Goal: Task Accomplishment & Management: Manage account settings

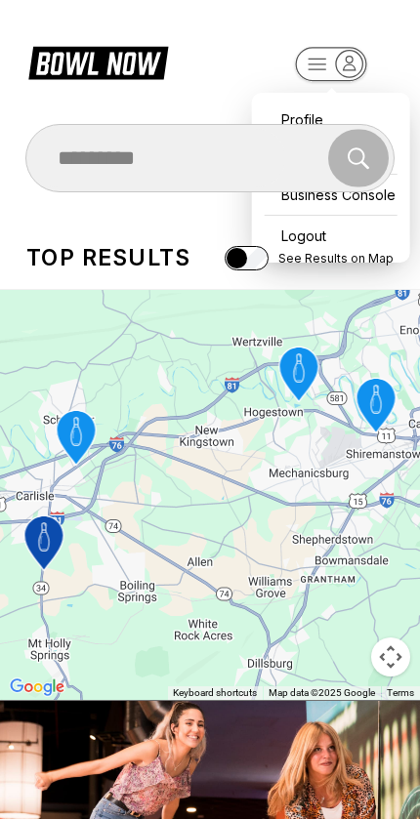
click at [328, 63] on rect "button" at bounding box center [330, 64] width 71 height 34
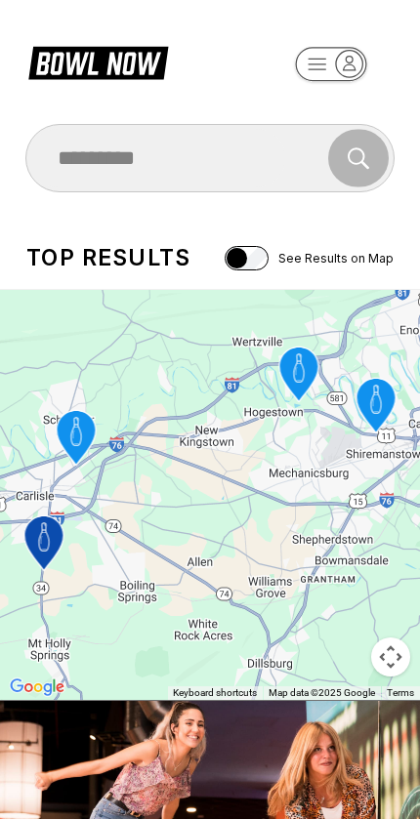
click at [318, 47] on icon "button" at bounding box center [330, 65] width 107 height 39
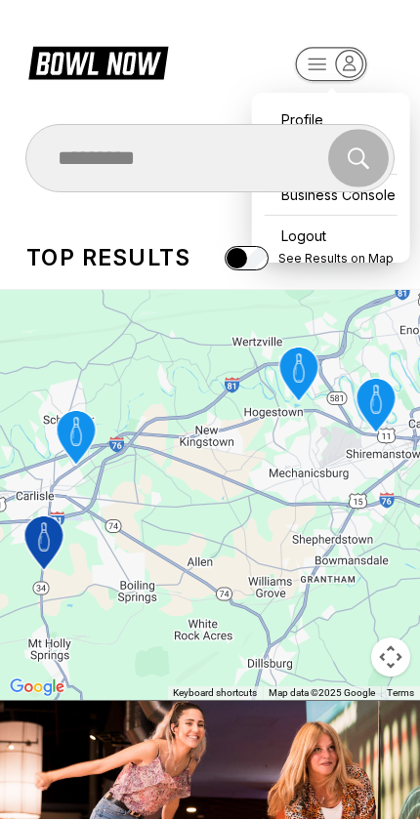
click at [297, 103] on div "Profile" at bounding box center [331, 119] width 139 height 34
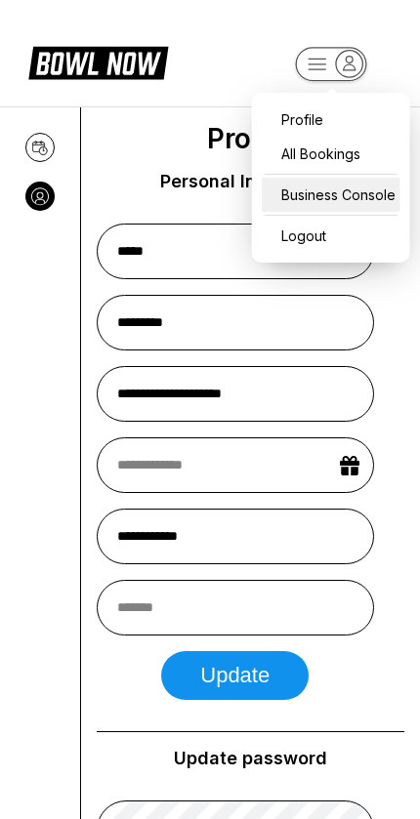
click at [359, 201] on div "Business Console" at bounding box center [331, 195] width 139 height 34
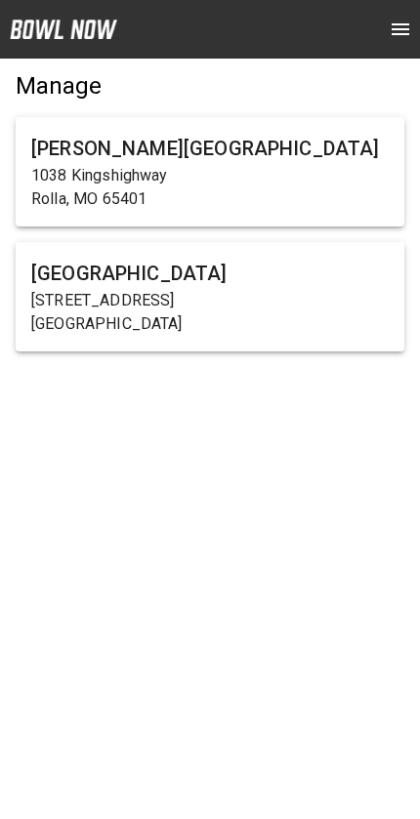
click at [217, 298] on p "[STREET_ADDRESS]" at bounding box center [209, 300] width 357 height 23
click at [193, 280] on h6 "[GEOGRAPHIC_DATA]" at bounding box center [209, 273] width 357 height 31
click at [184, 315] on p "[GEOGRAPHIC_DATA]" at bounding box center [209, 323] width 357 height 23
click at [285, 284] on h6 "[GEOGRAPHIC_DATA]" at bounding box center [209, 273] width 357 height 31
click at [230, 285] on h6 "[GEOGRAPHIC_DATA]" at bounding box center [209, 273] width 357 height 31
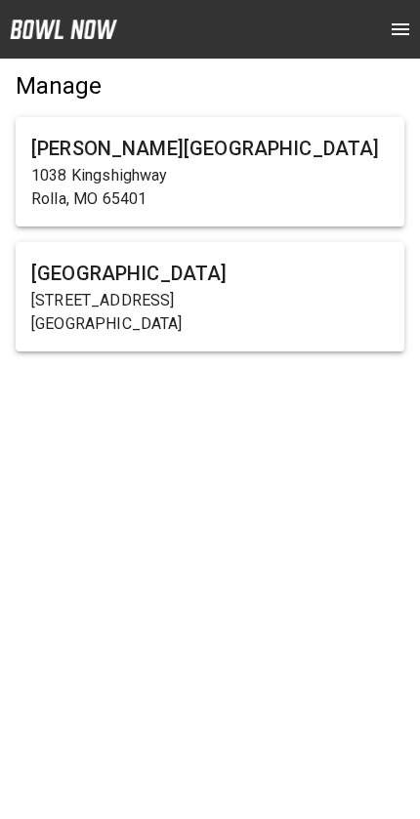
click at [230, 285] on h6 "[GEOGRAPHIC_DATA]" at bounding box center [209, 273] width 357 height 31
click at [230, 276] on h6 "[GEOGRAPHIC_DATA]" at bounding box center [209, 273] width 357 height 31
click at [243, 162] on h6 "[PERSON_NAME][GEOGRAPHIC_DATA]" at bounding box center [209, 148] width 357 height 31
click at [391, 40] on icon "open drawer" at bounding box center [399, 29] width 23 height 23
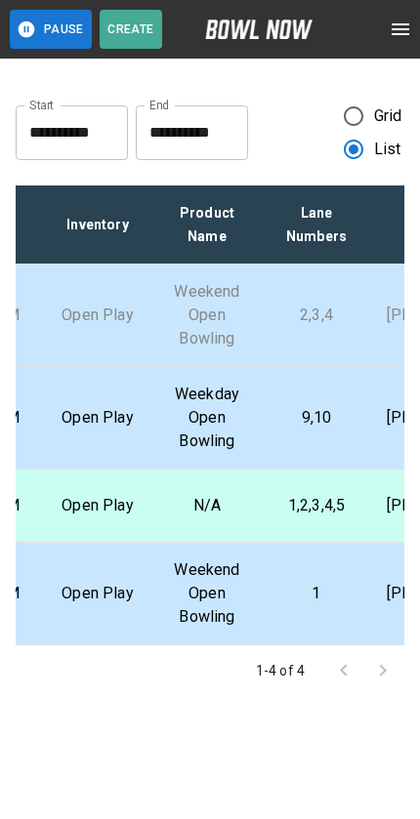
click at [399, 34] on icon "open drawer" at bounding box center [400, 29] width 18 height 12
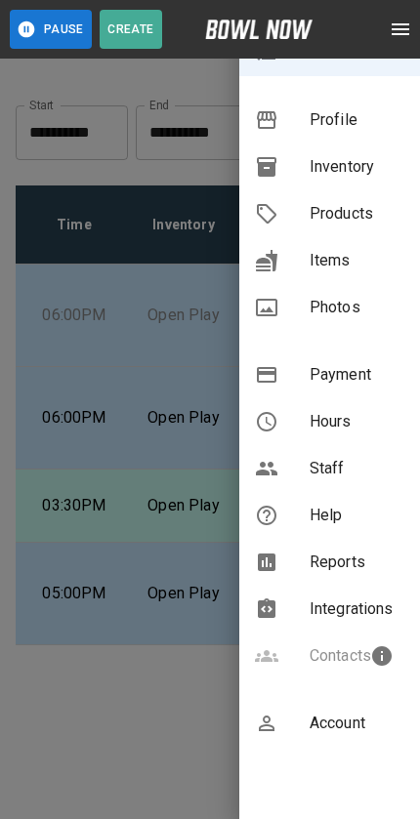
scroll to position [258, 0]
click at [328, 718] on span "Account" at bounding box center [356, 723] width 95 height 23
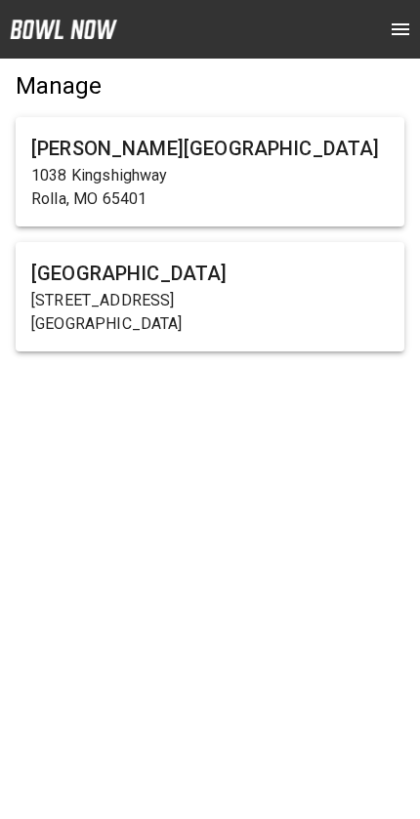
click at [212, 324] on p "[GEOGRAPHIC_DATA]" at bounding box center [209, 323] width 357 height 23
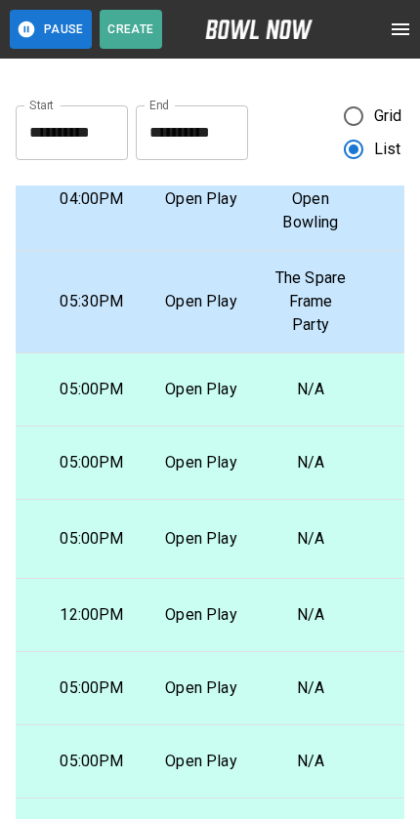
scroll to position [485, 198]
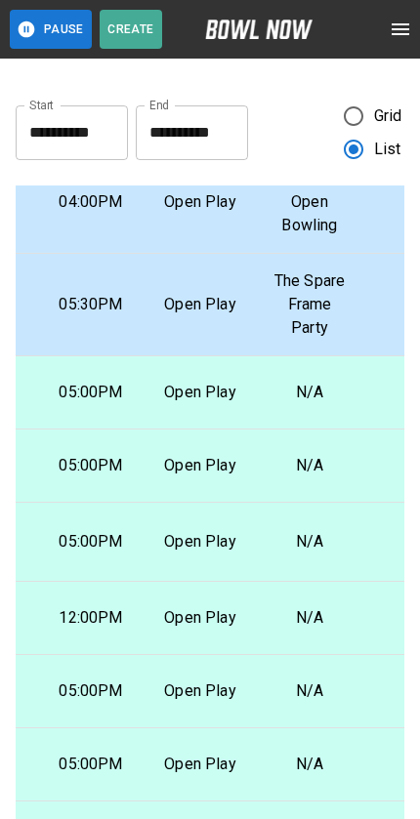
click at [323, 237] on p "Weekend Open Bowling" at bounding box center [309, 202] width 78 height 70
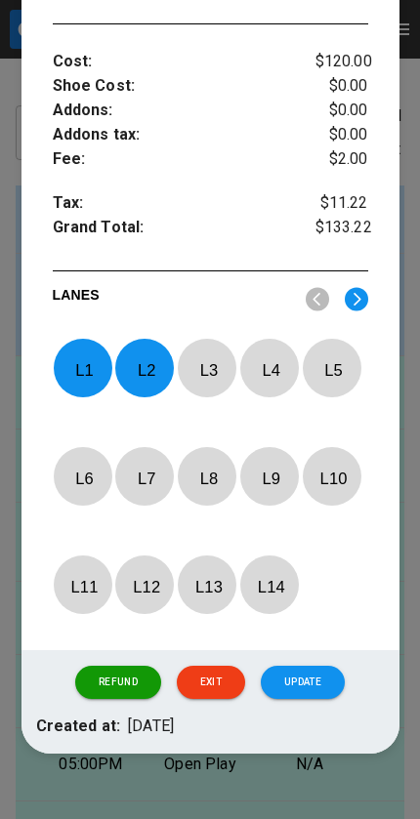
scroll to position [728, 0]
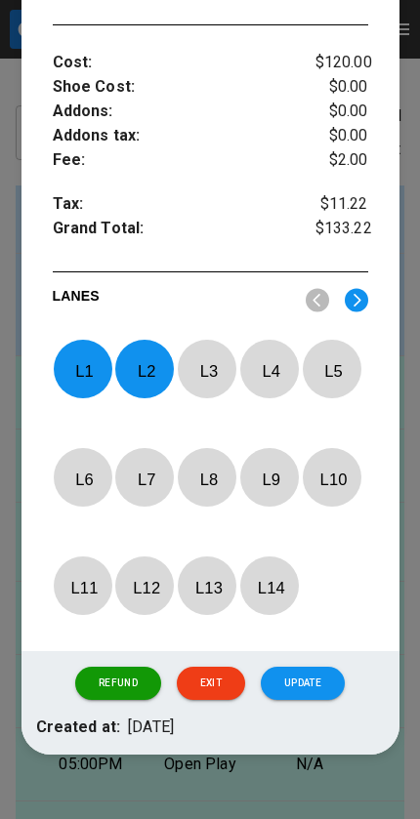
click at [328, 681] on button "Update" at bounding box center [303, 683] width 84 height 33
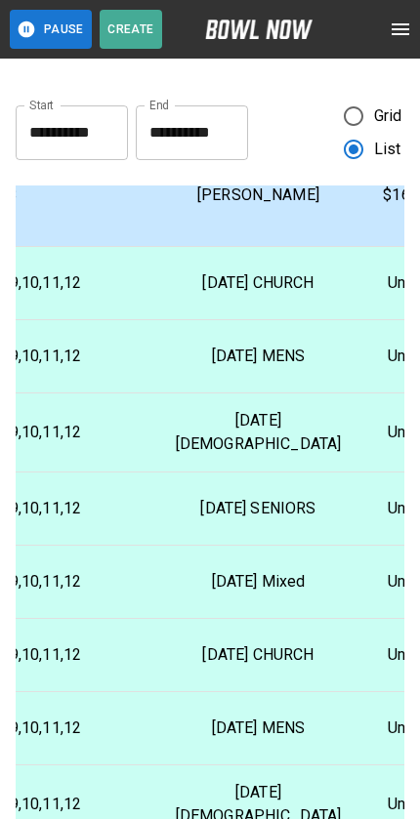
scroll to position [595, 727]
click at [244, 245] on td "[PERSON_NAME]" at bounding box center [258, 193] width 197 height 102
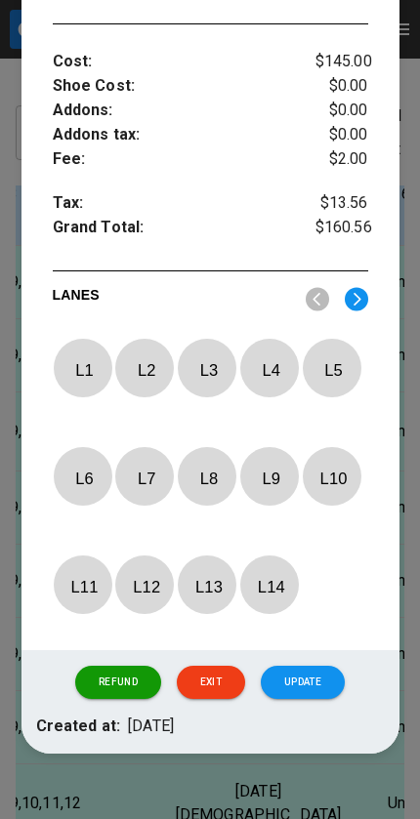
scroll to position [728, 0]
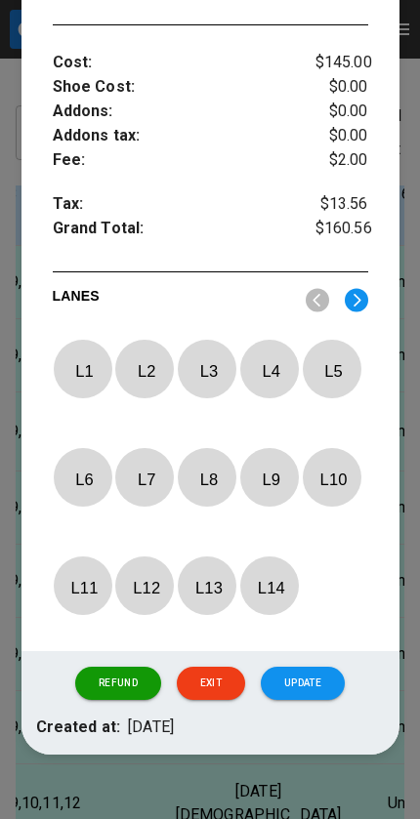
click at [339, 677] on button "Update" at bounding box center [303, 683] width 84 height 33
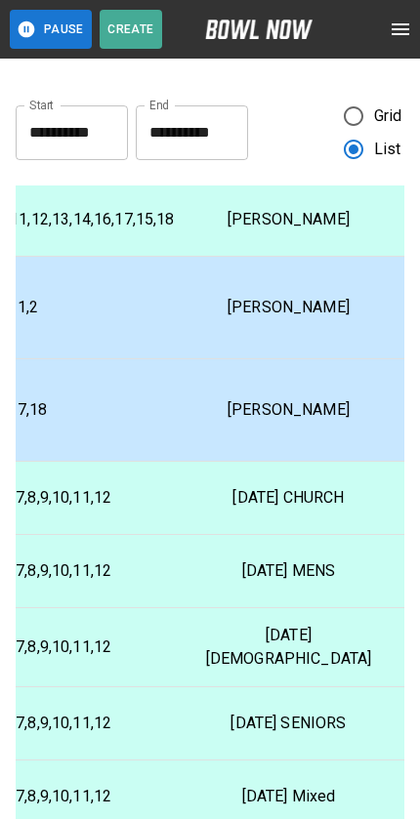
scroll to position [375, 703]
